Goal: Use online tool/utility

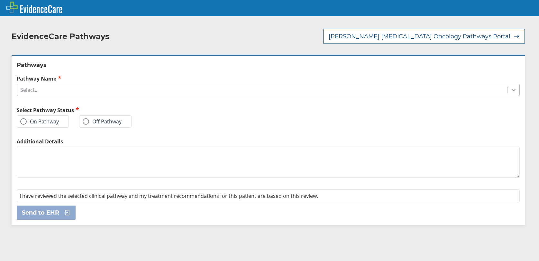
click at [511, 87] on icon at bounding box center [514, 90] width 6 height 6
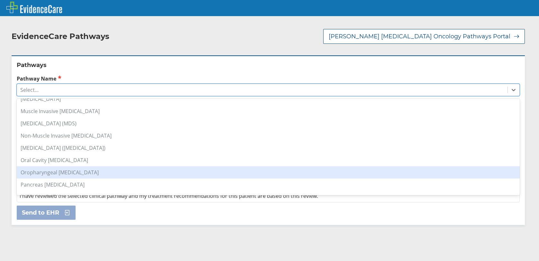
scroll to position [483, 0]
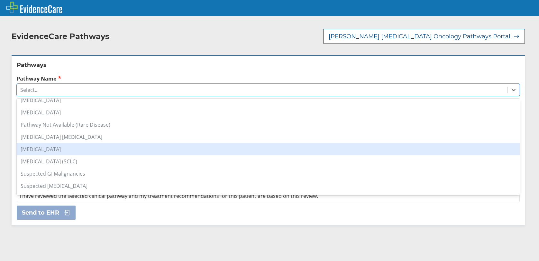
click at [47, 146] on div "[MEDICAL_DATA]" at bounding box center [268, 149] width 503 height 12
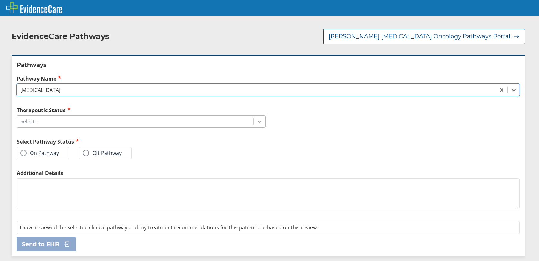
click at [258, 121] on icon at bounding box center [260, 122] width 4 height 2
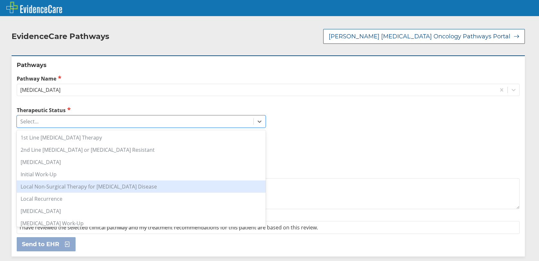
scroll to position [64, 0]
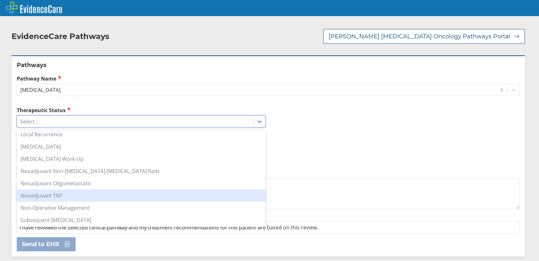
click at [78, 195] on div "Neoadjuvant TNT" at bounding box center [141, 195] width 249 height 12
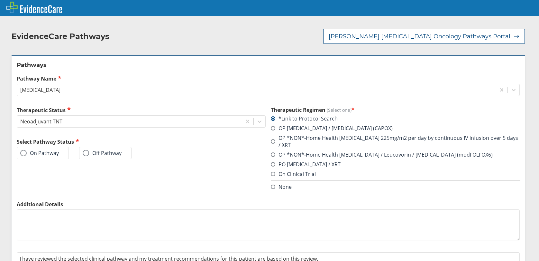
click at [23, 154] on span at bounding box center [23, 153] width 6 height 6
click at [0, 0] on input "On Pathway" at bounding box center [0, 0] width 0 height 0
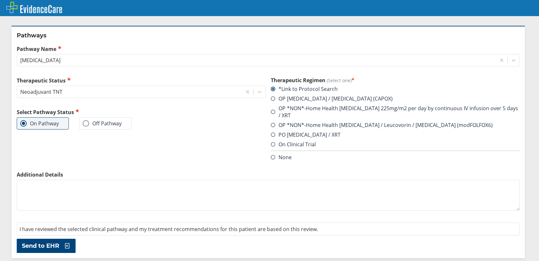
click at [52, 245] on span "Send to EHR" at bounding box center [40, 246] width 37 height 8
